Goal: Task Accomplishment & Management: Manage account settings

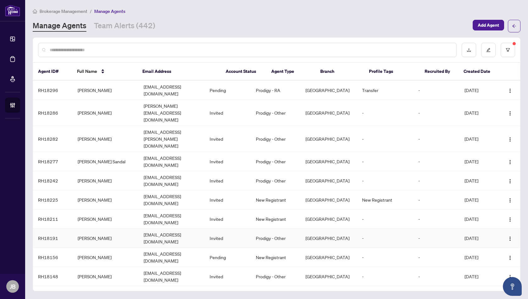
scroll to position [135, 0]
drag, startPoint x: 102, startPoint y: 203, endPoint x: 78, endPoint y: 203, distance: 24.5
click at [78, 287] on td "[PERSON_NAME]" at bounding box center [106, 300] width 66 height 26
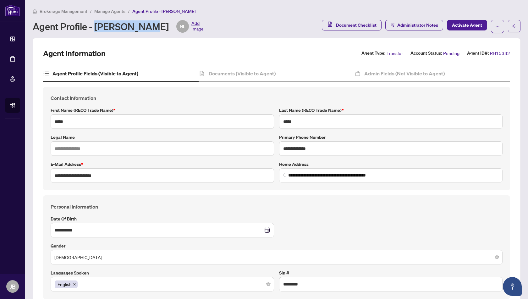
drag, startPoint x: 145, startPoint y: 27, endPoint x: 98, endPoint y: 30, distance: 46.6
click at [98, 30] on div "Agent Profile - Nagin Lodin NL Add Image" at bounding box center [118, 26] width 171 height 13
copy div "[PERSON_NAME]"
click at [109, 9] on span "Manage Agents" at bounding box center [109, 11] width 31 height 6
